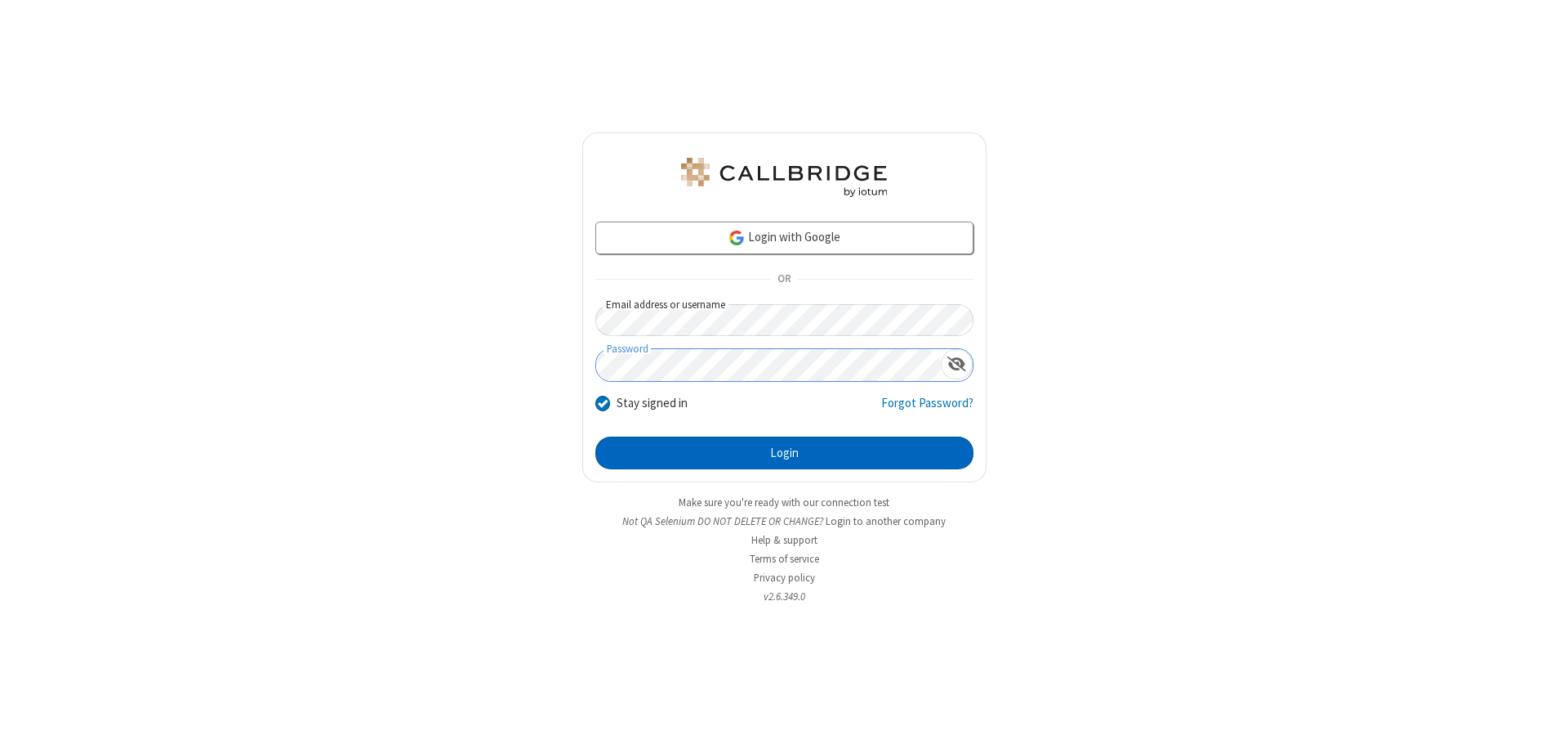
click at [784, 453] on button "Login" at bounding box center [784, 452] width 378 height 32
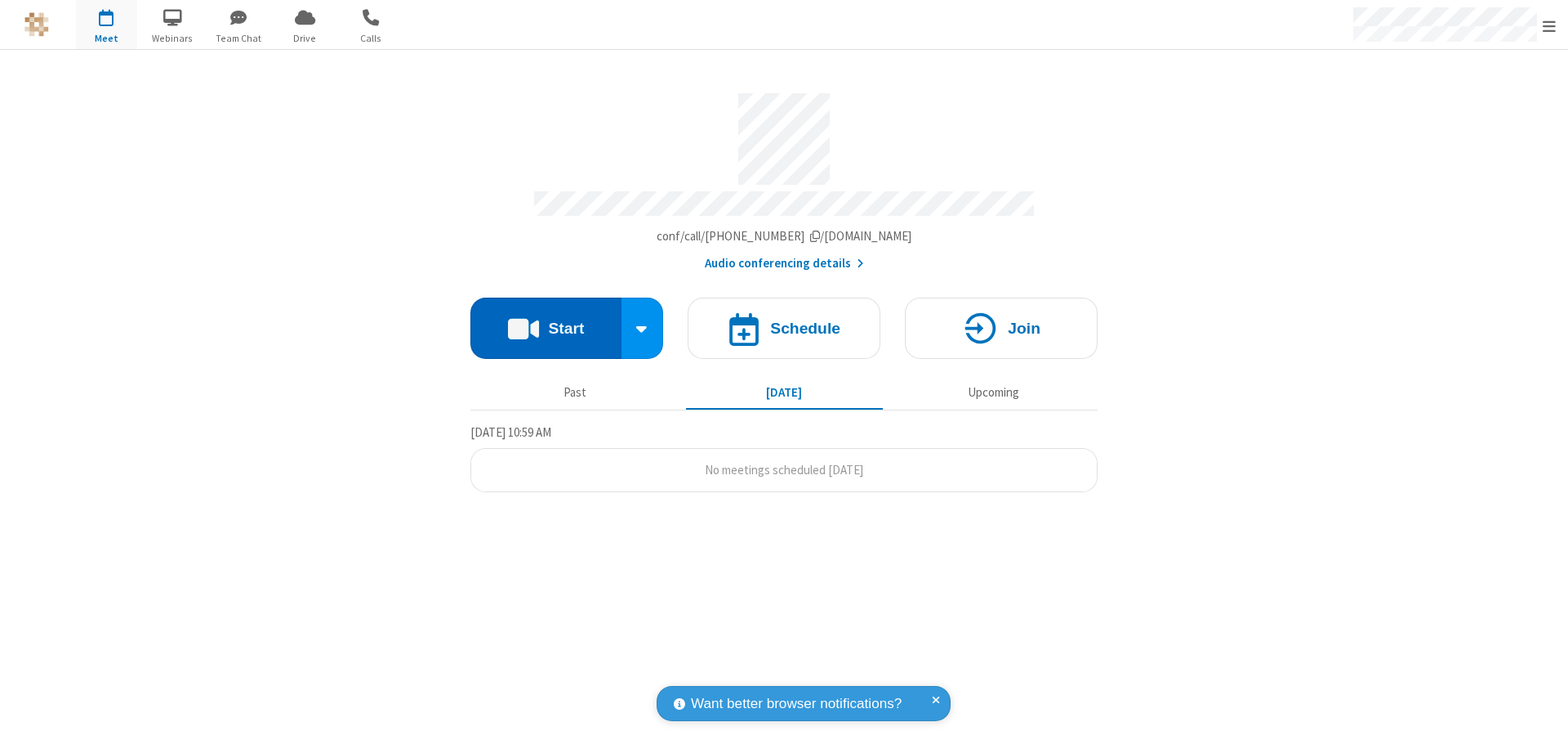
click at [545, 320] on button "Start" at bounding box center [546, 328] width 151 height 61
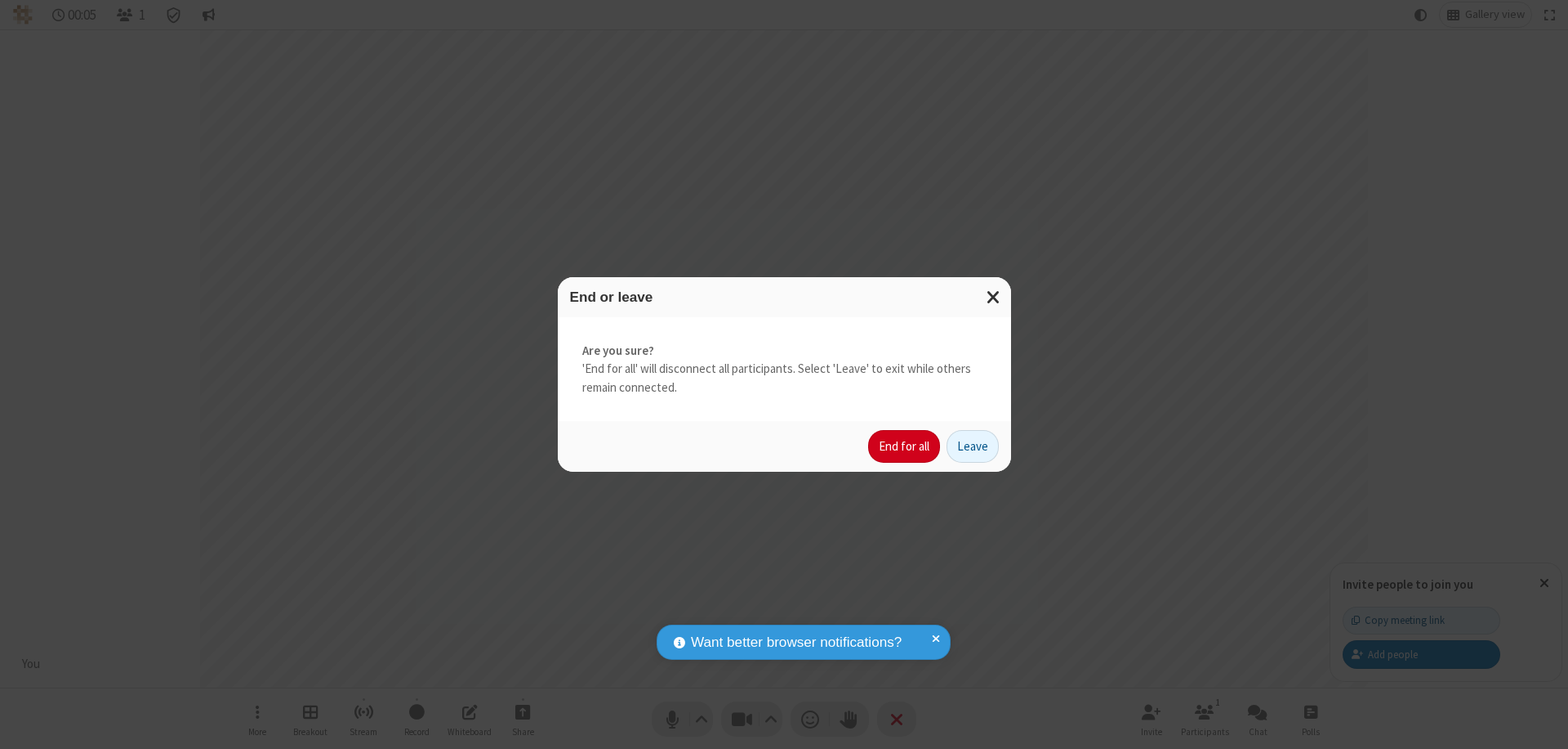
click at [905, 446] on button "End for all" at bounding box center [904, 446] width 72 height 32
